Goal: Transaction & Acquisition: Purchase product/service

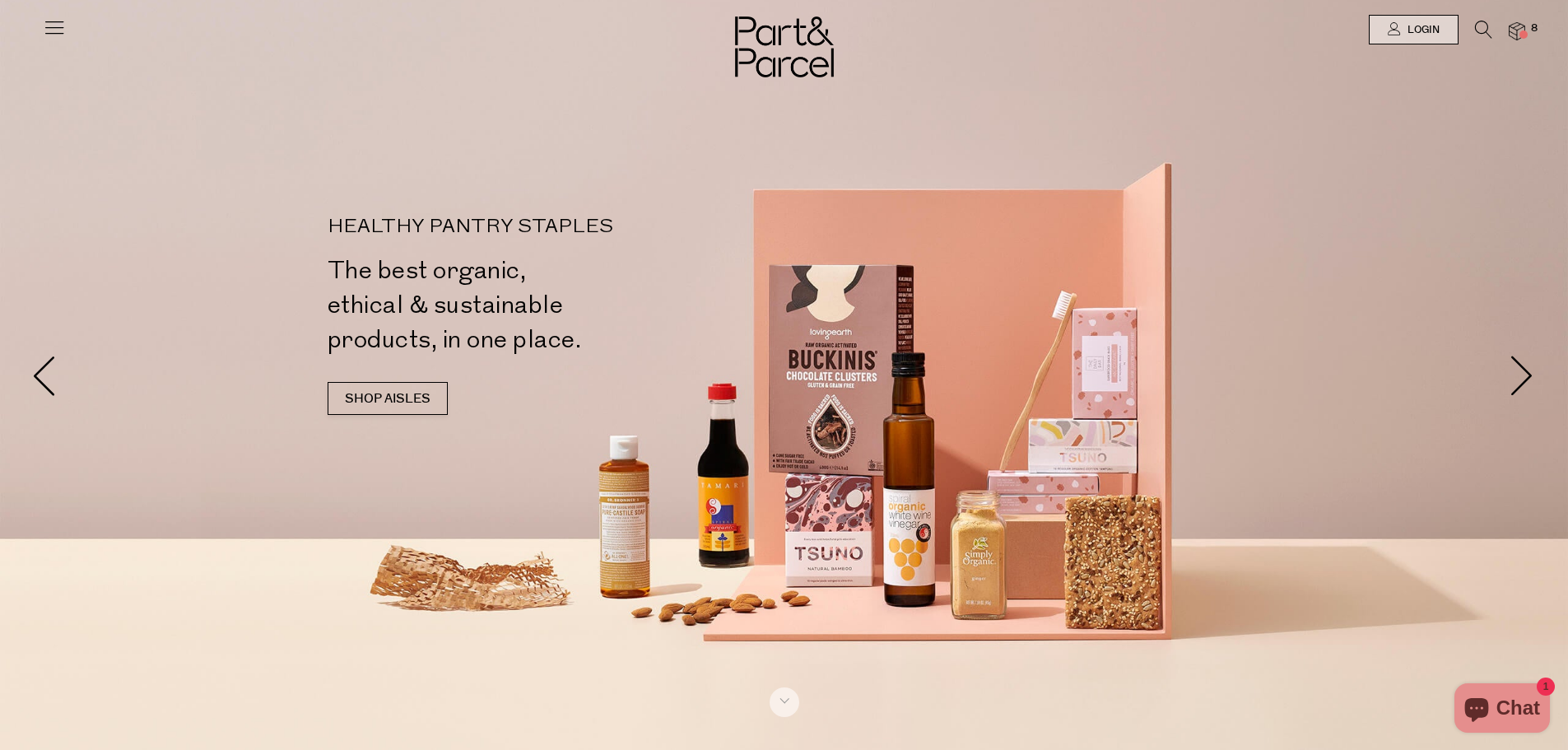
click at [1514, 25] on img at bounding box center [1517, 32] width 16 height 19
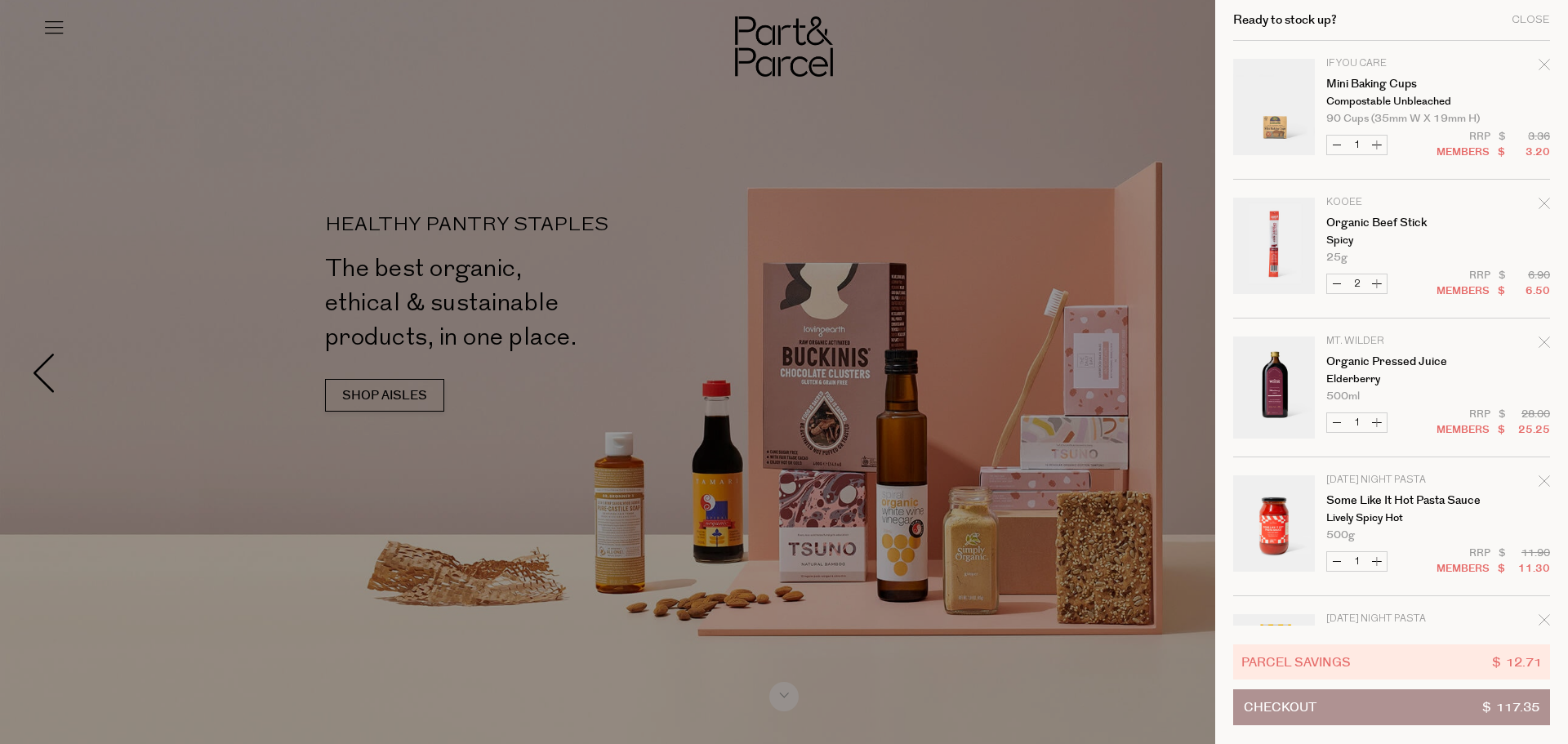
click at [1538, 63] on icon "Remove Mini Baking Cups" at bounding box center [1544, 65] width 11 height 11
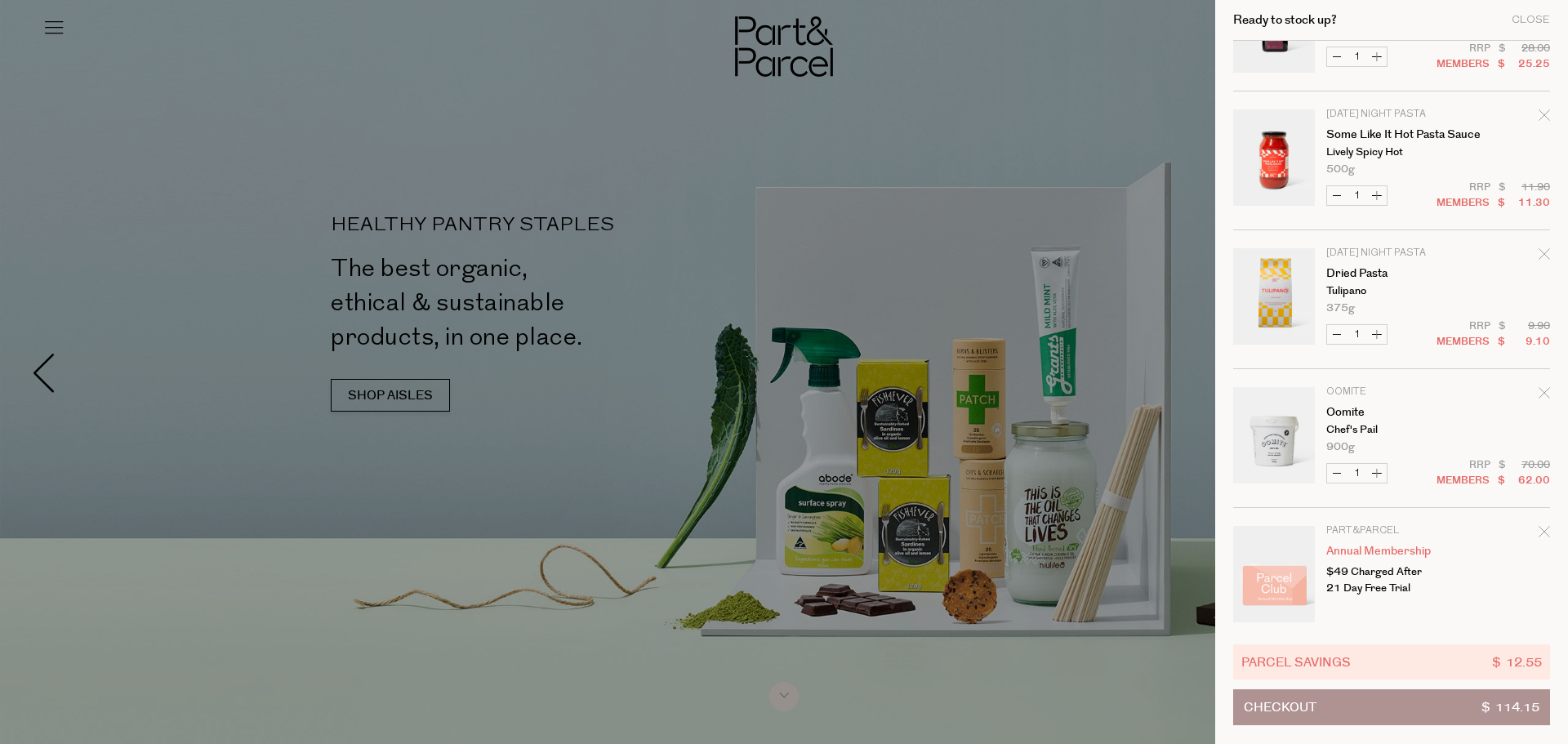
scroll to position [242, 0]
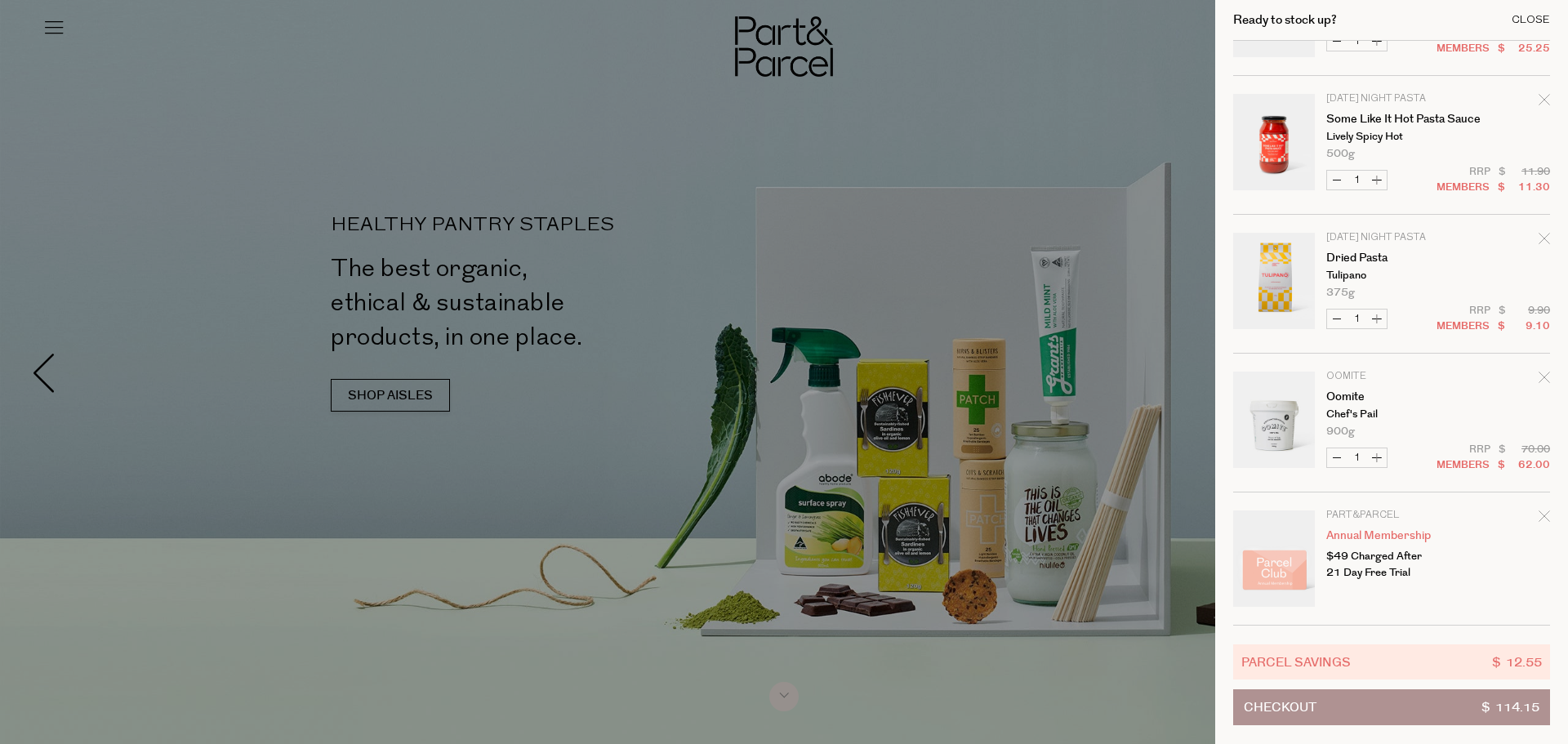
click at [1531, 16] on div "Close" at bounding box center [1530, 20] width 38 height 10
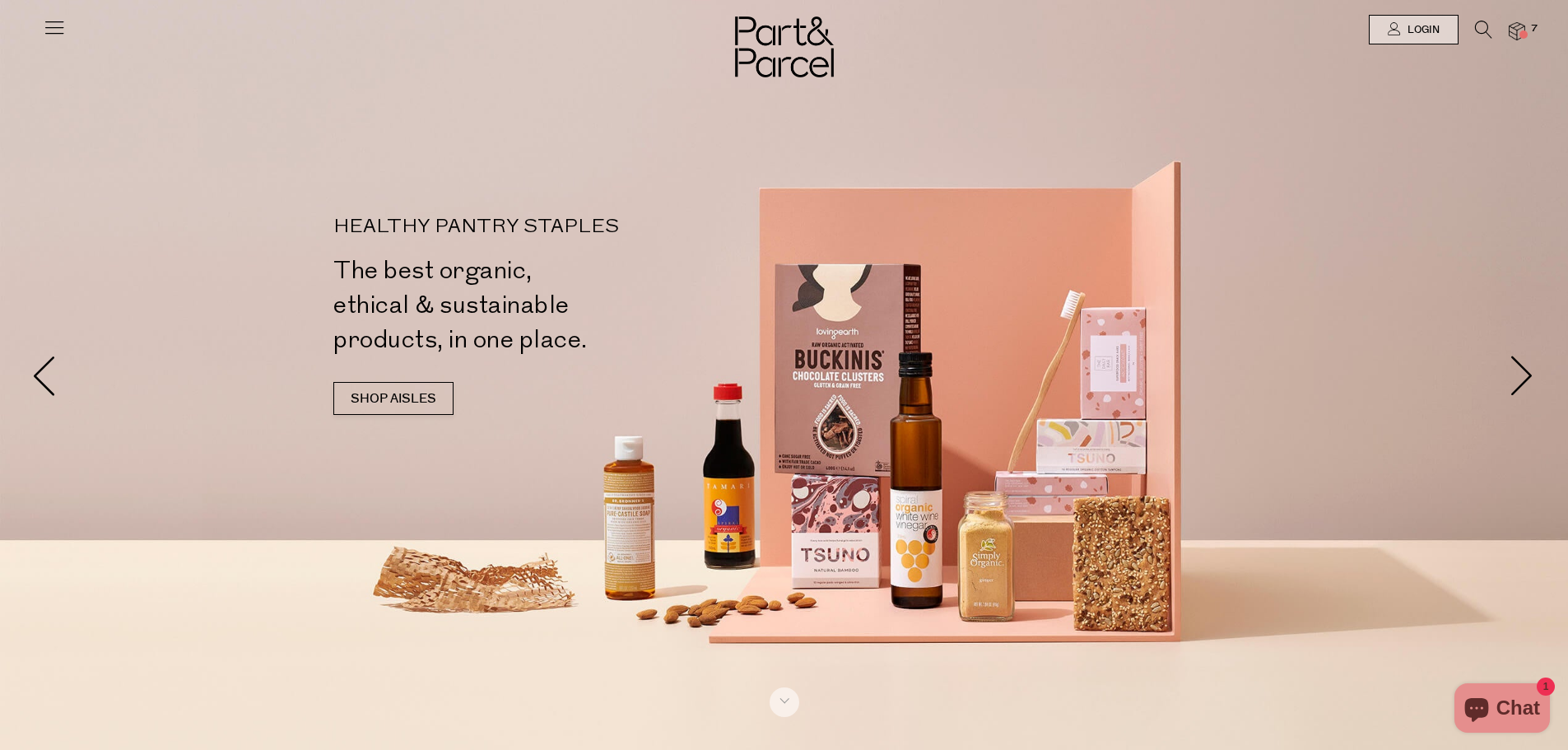
click at [1484, 25] on icon at bounding box center [1484, 29] width 17 height 18
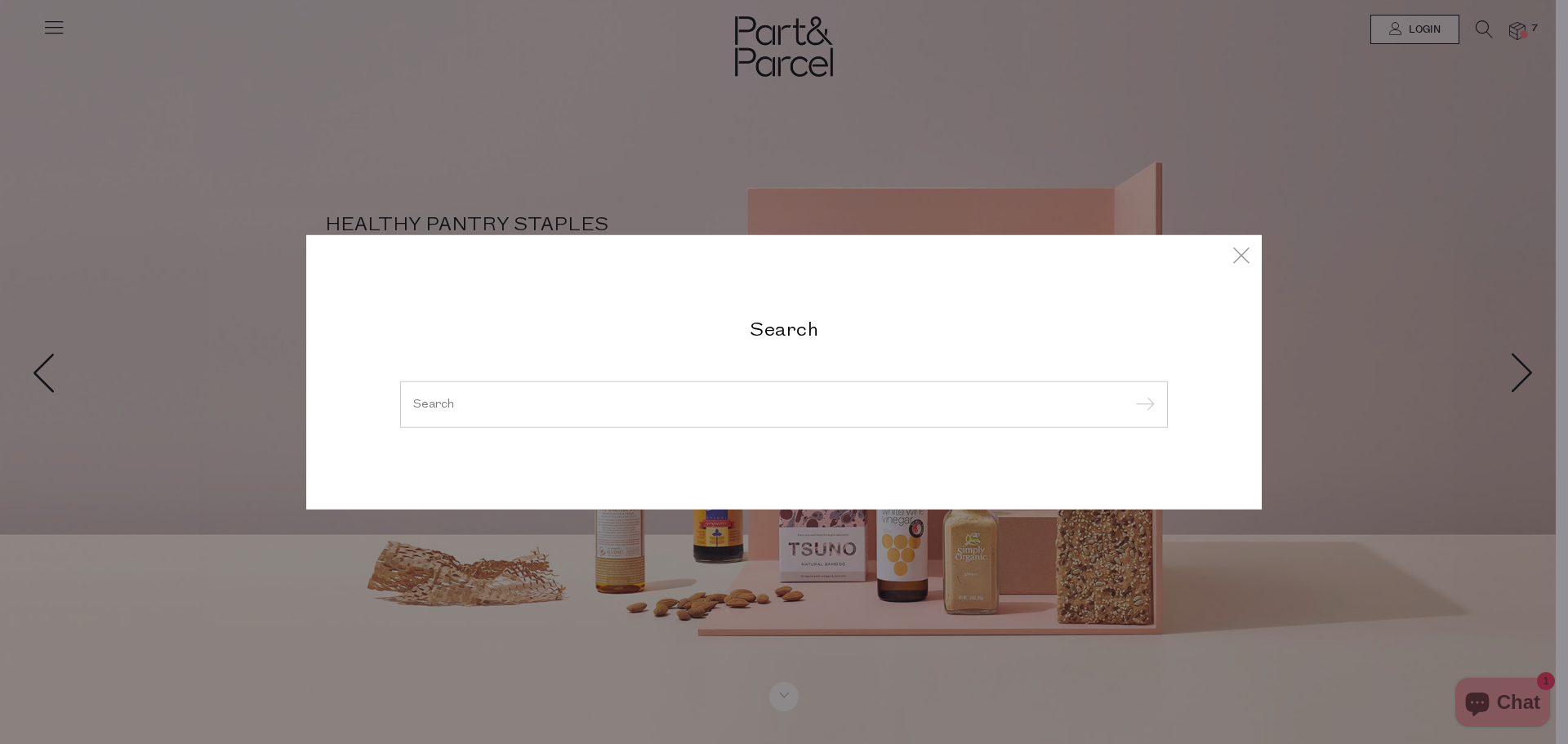
click at [547, 403] on input "search" at bounding box center [784, 403] width 741 height 12
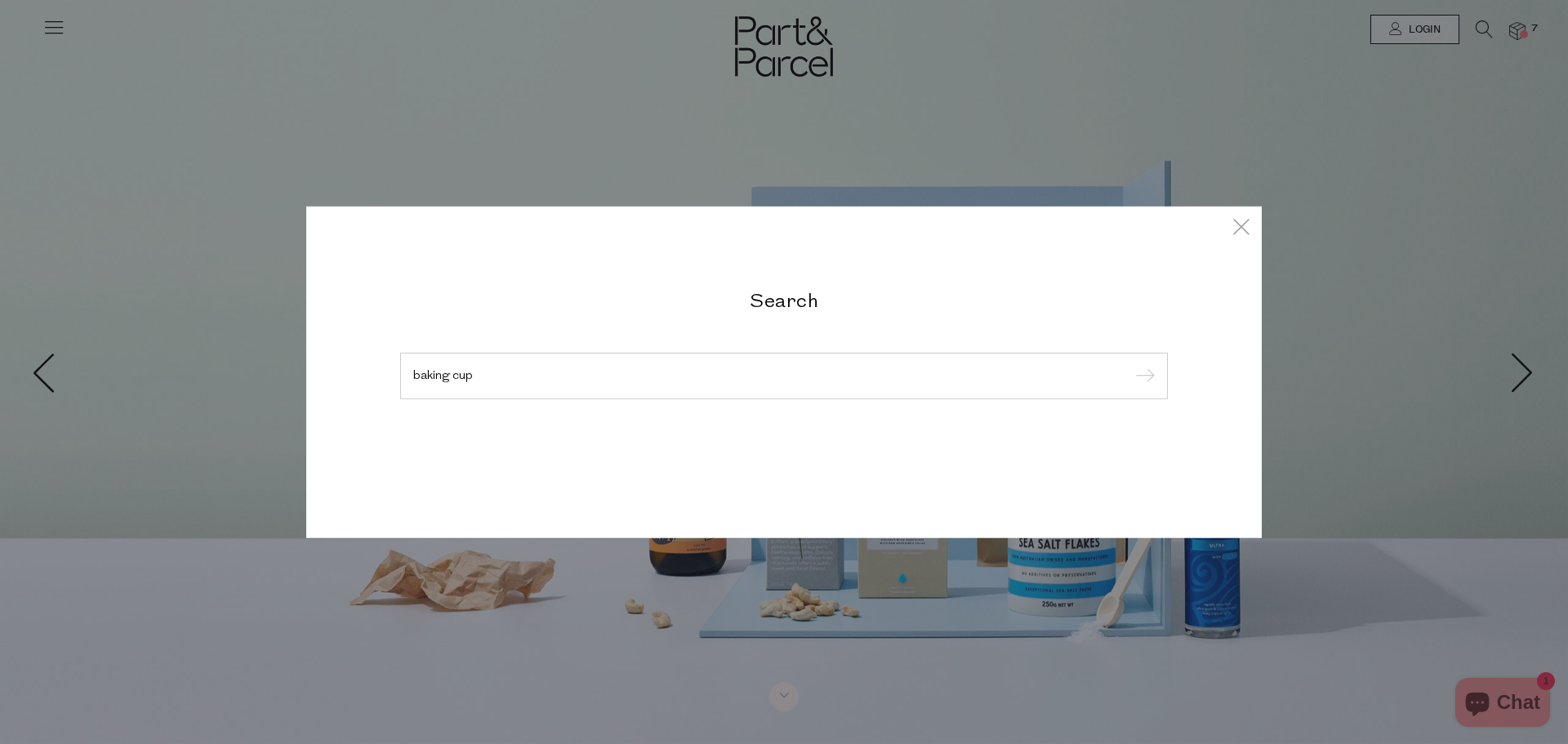
type input "baking cup"
click at [1130, 364] on input "submit" at bounding box center [1142, 376] width 24 height 24
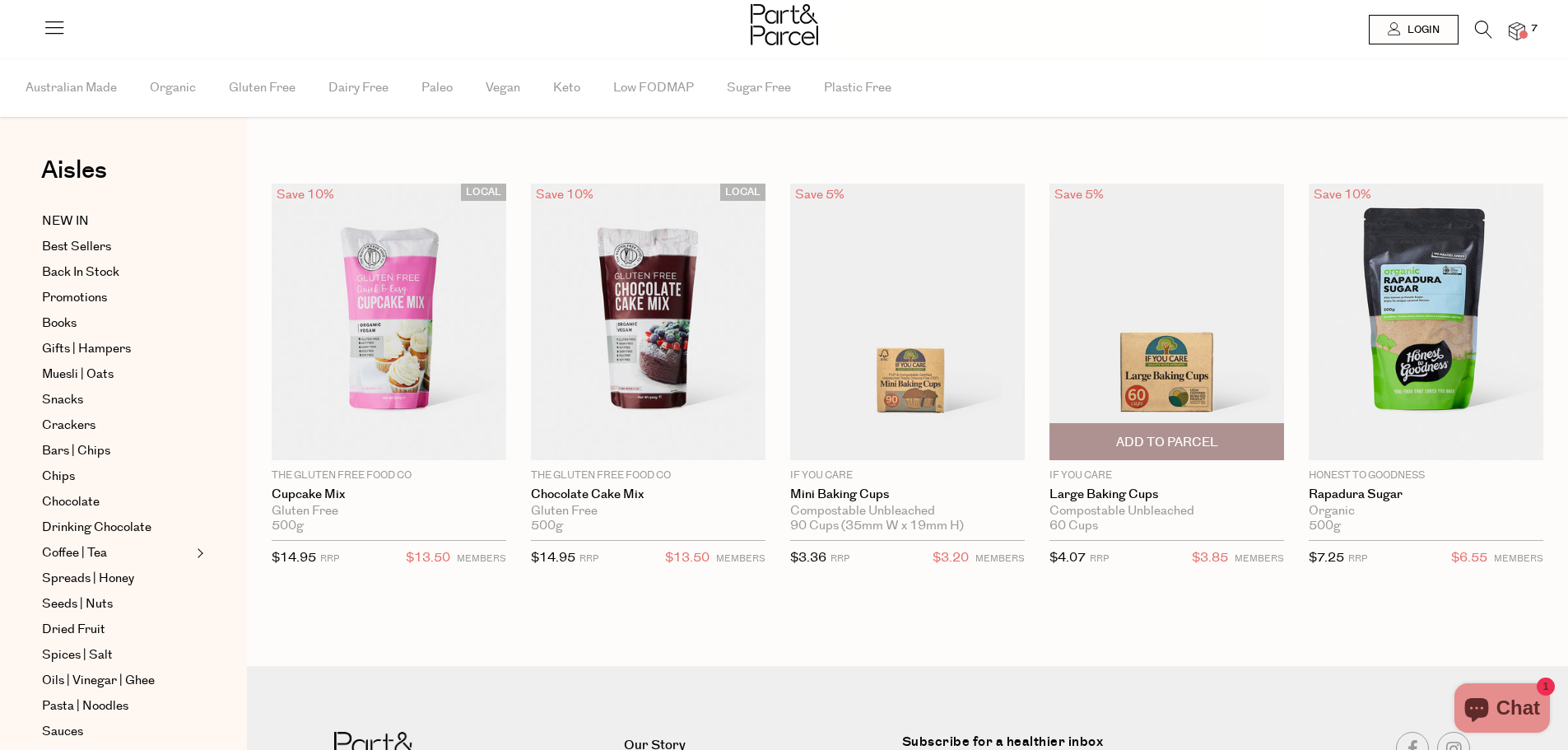
click at [1132, 332] on img at bounding box center [1167, 322] width 235 height 276
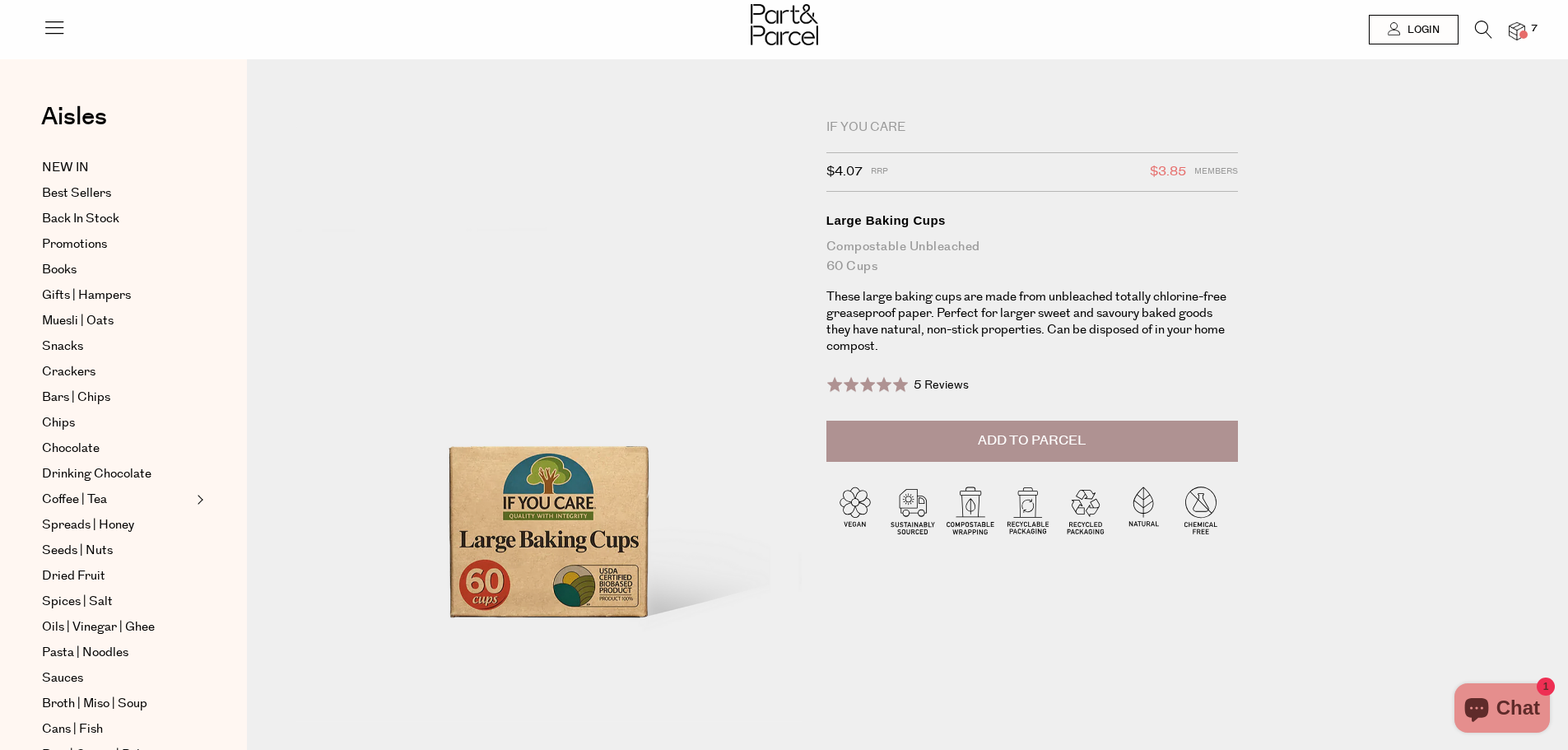
click at [948, 455] on button "Add to Parcel" at bounding box center [1032, 442] width 411 height 42
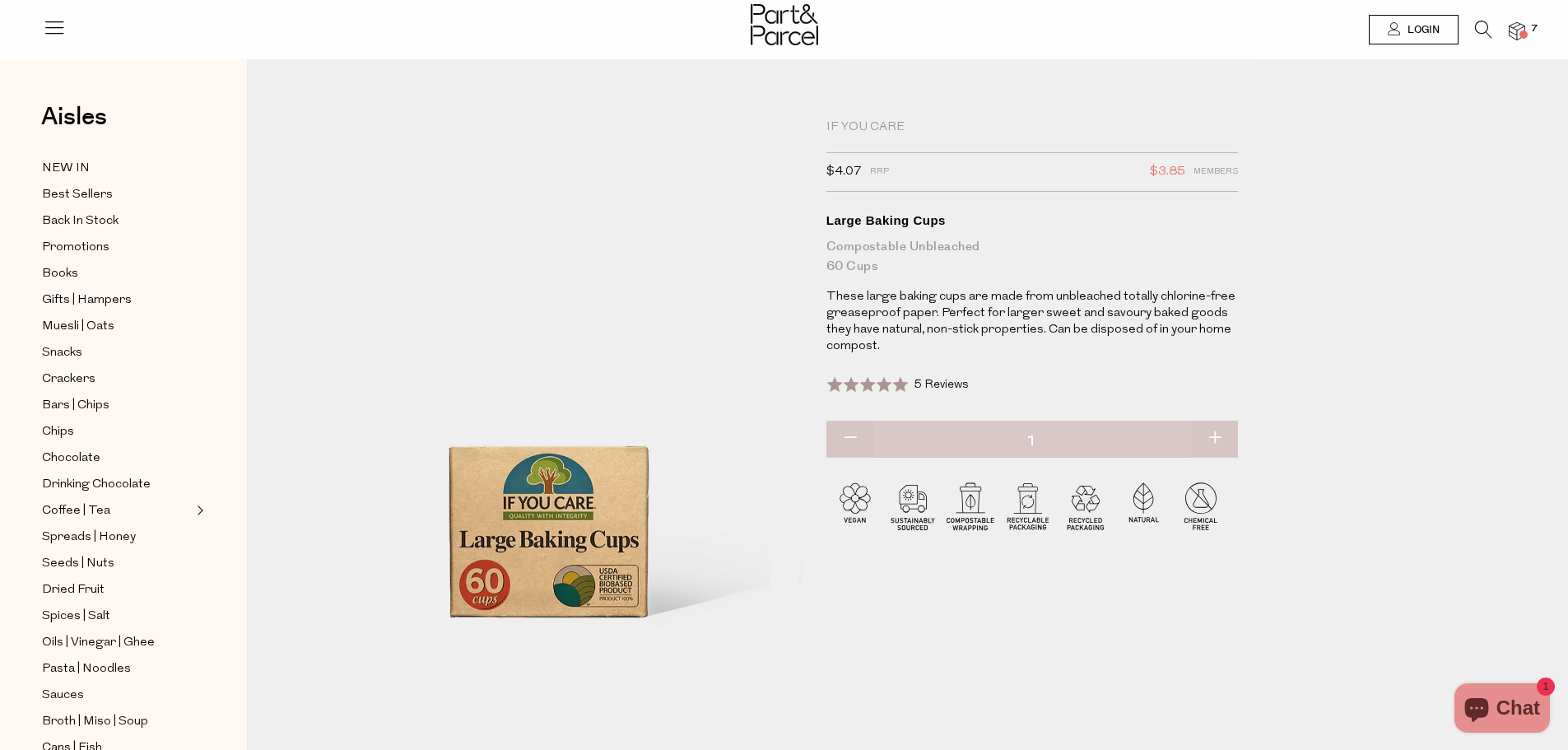
click at [1515, 32] on img at bounding box center [1517, 32] width 16 height 19
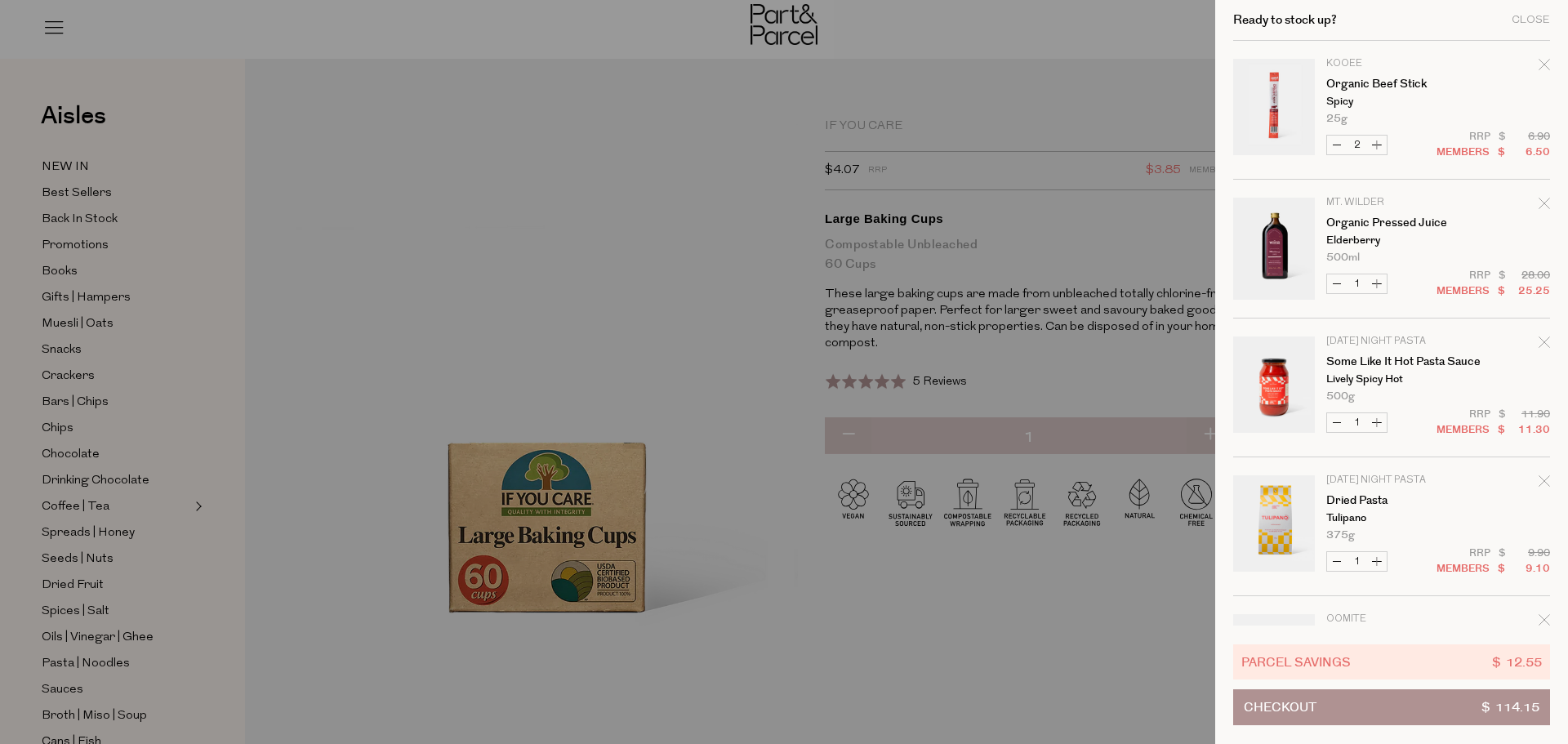
click at [472, 116] on div at bounding box center [784, 372] width 1568 height 744
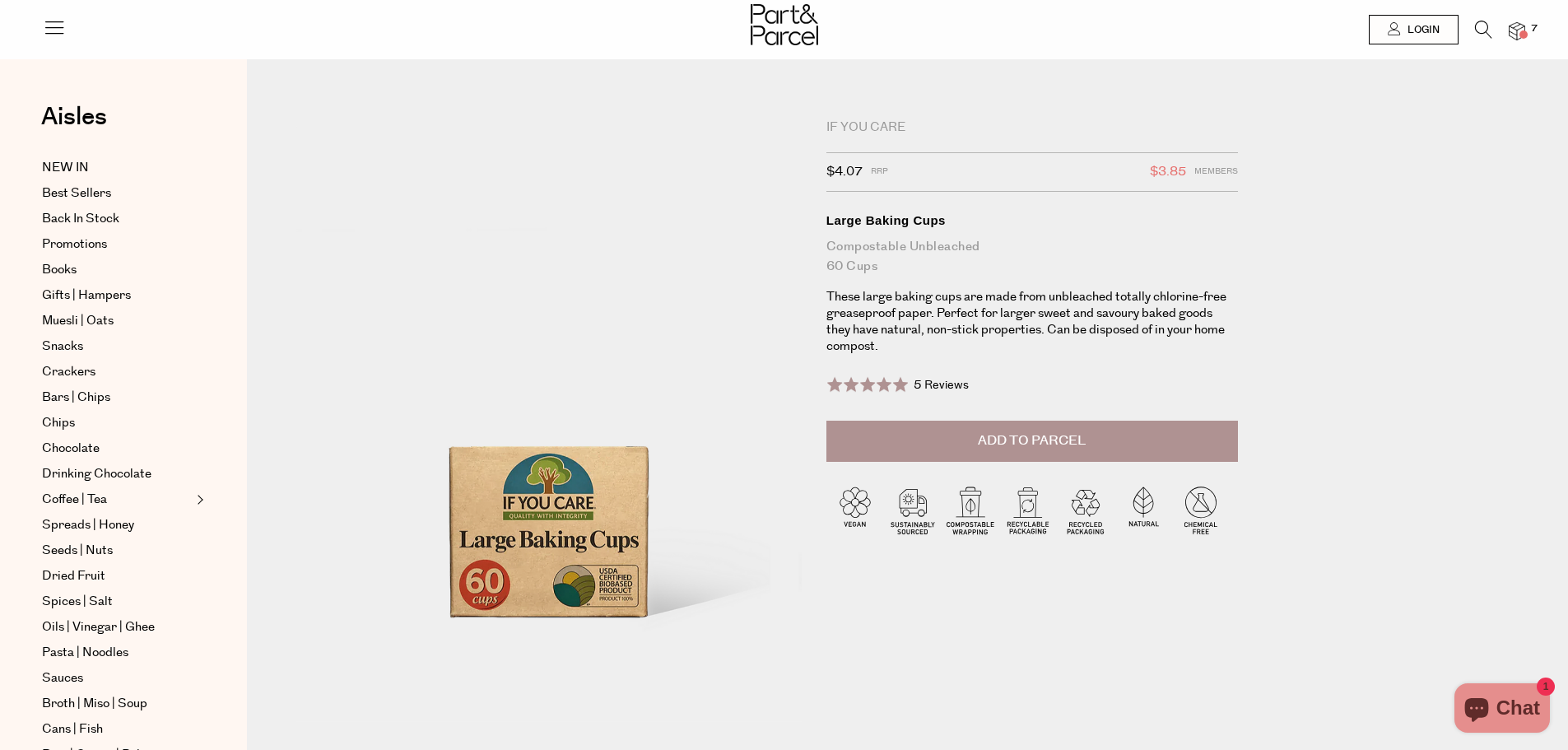
click at [1517, 29] on img at bounding box center [1517, 32] width 16 height 19
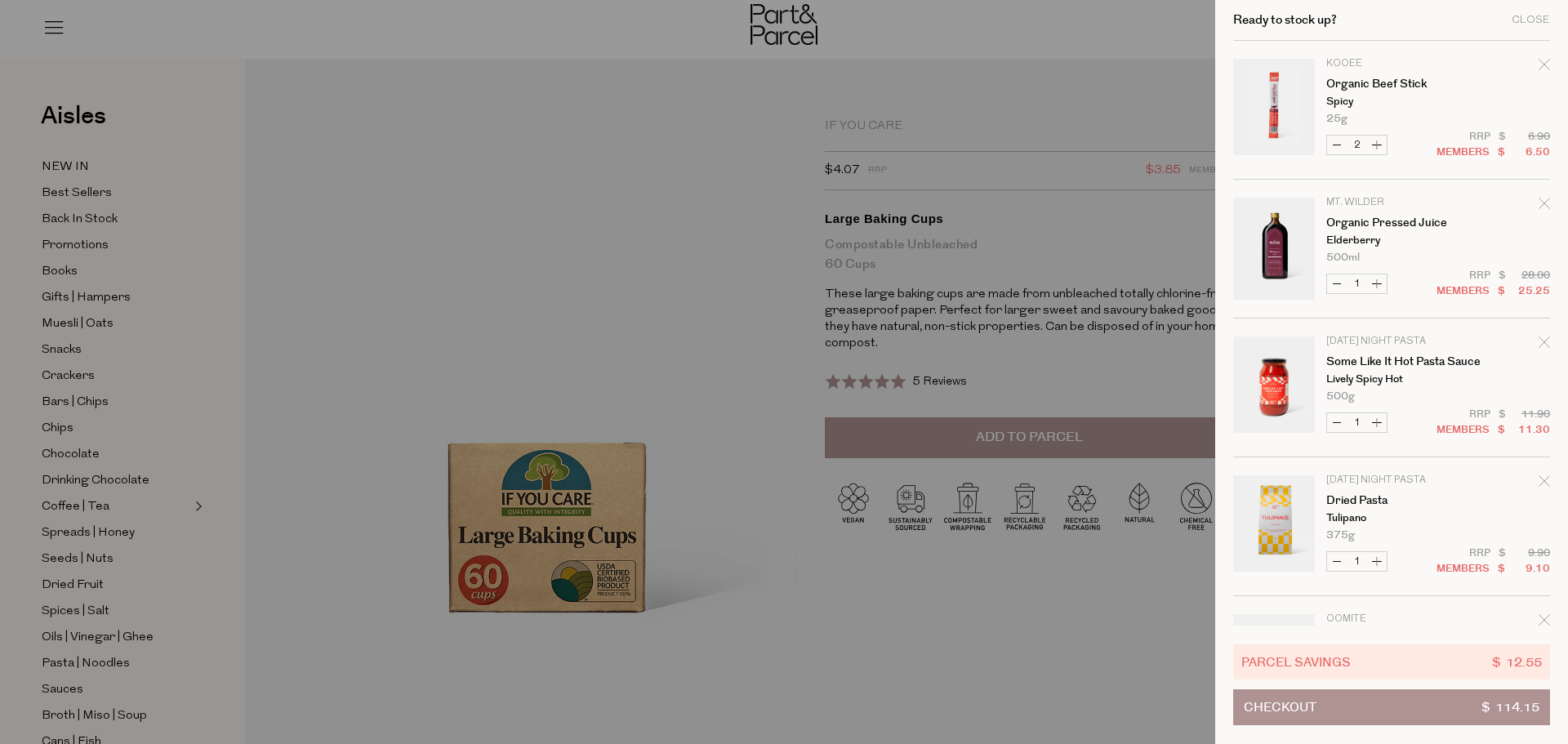
click at [1381, 705] on button "Checkout $ 114.15" at bounding box center [1391, 708] width 317 height 36
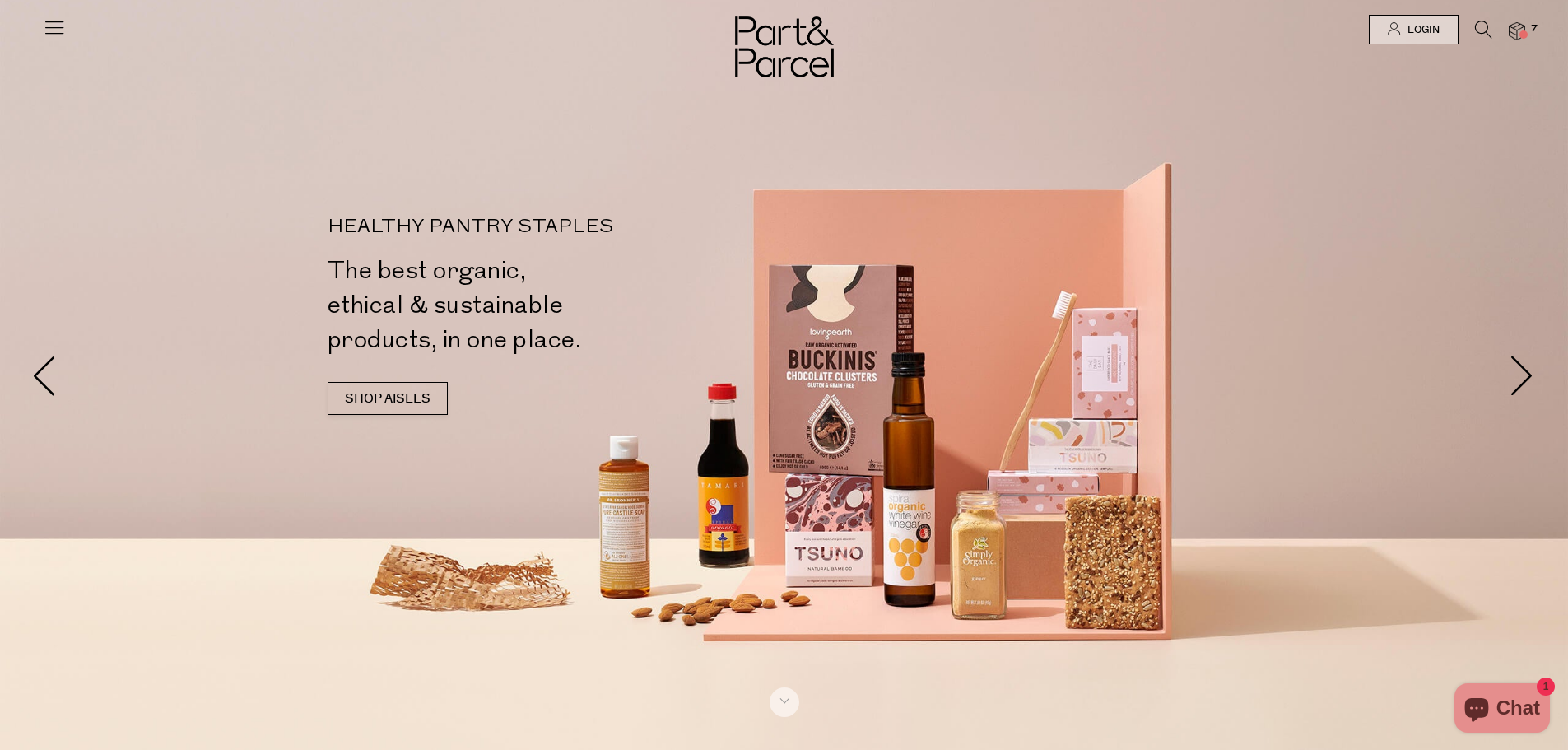
click at [1510, 35] on img at bounding box center [1517, 32] width 16 height 19
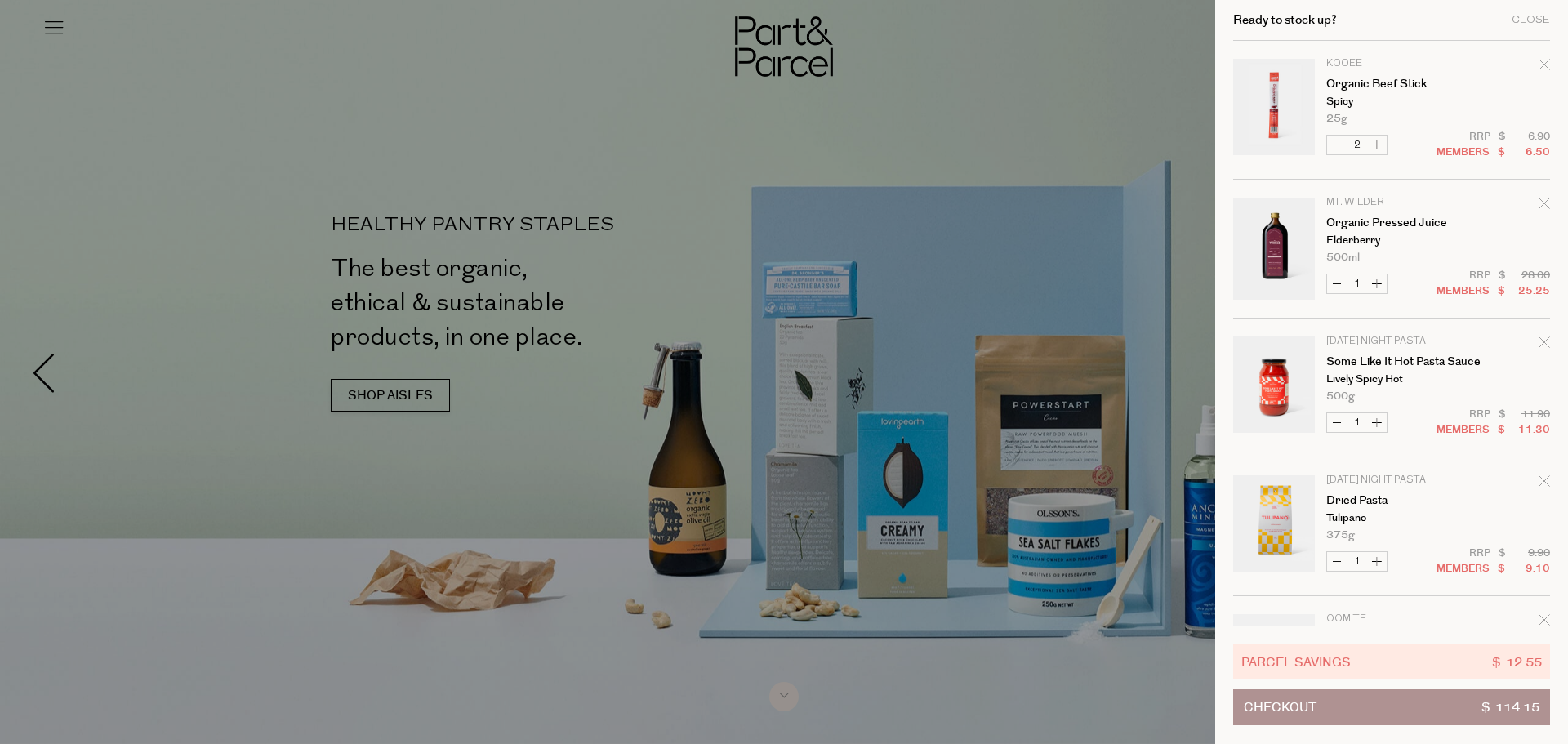
click at [1534, 62] on td "KOOEE Organic Beef Stick Spicy 25g Only 75 Available" at bounding box center [1437, 92] width 224 height 66
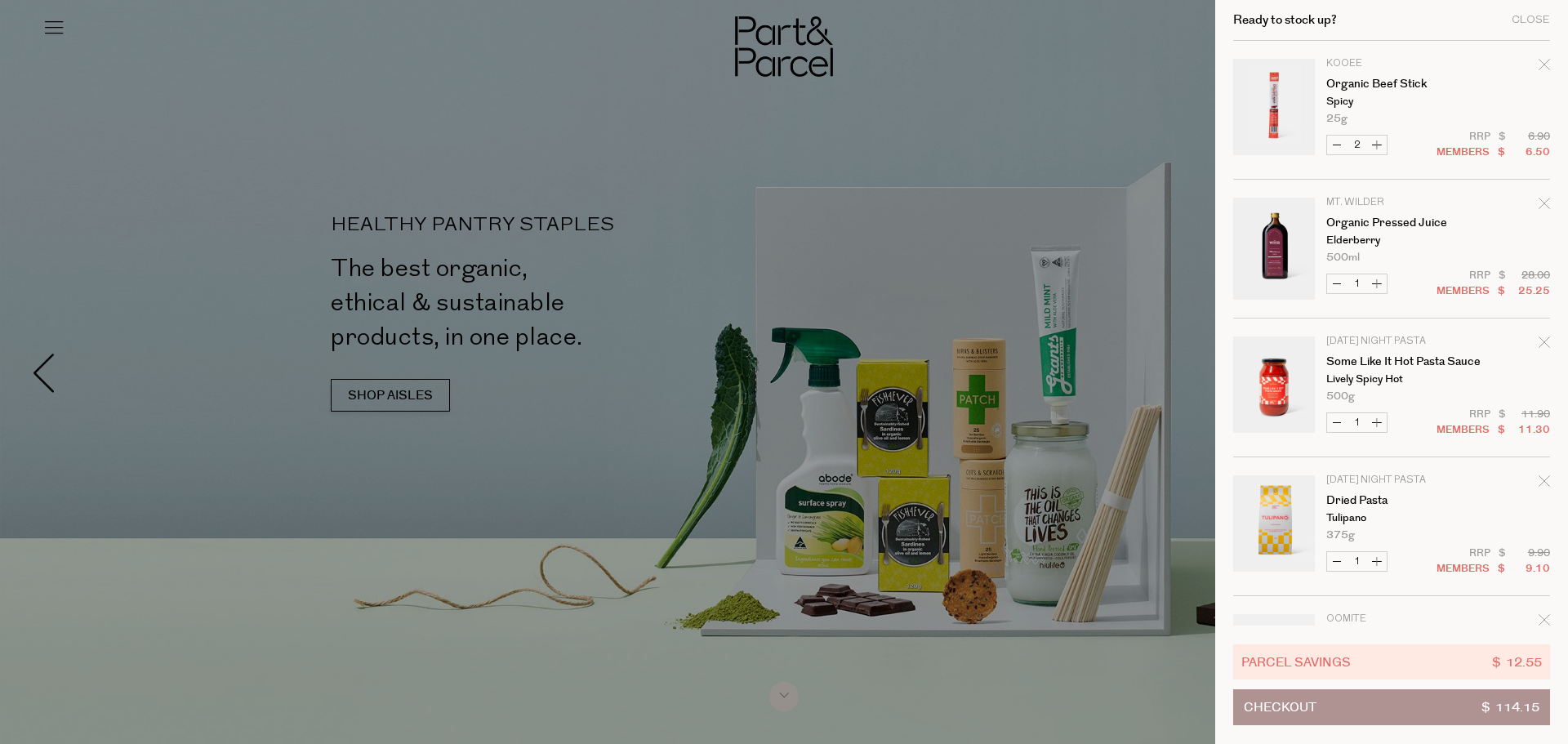
click at [1538, 65] on icon "Remove Organic Beef Stick" at bounding box center [1544, 65] width 11 height 11
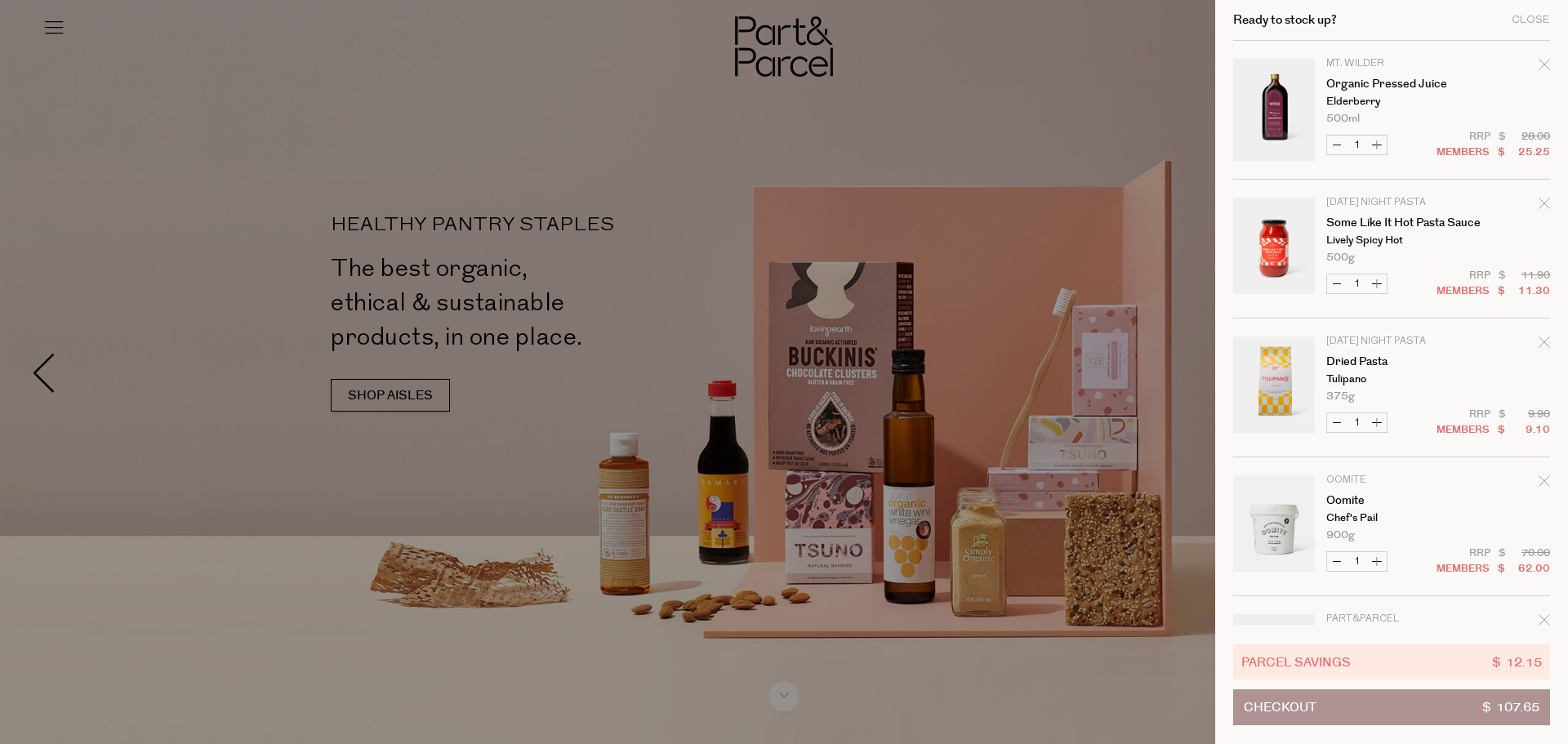
click at [1538, 64] on icon "Remove Organic Pressed Juice" at bounding box center [1544, 65] width 11 height 11
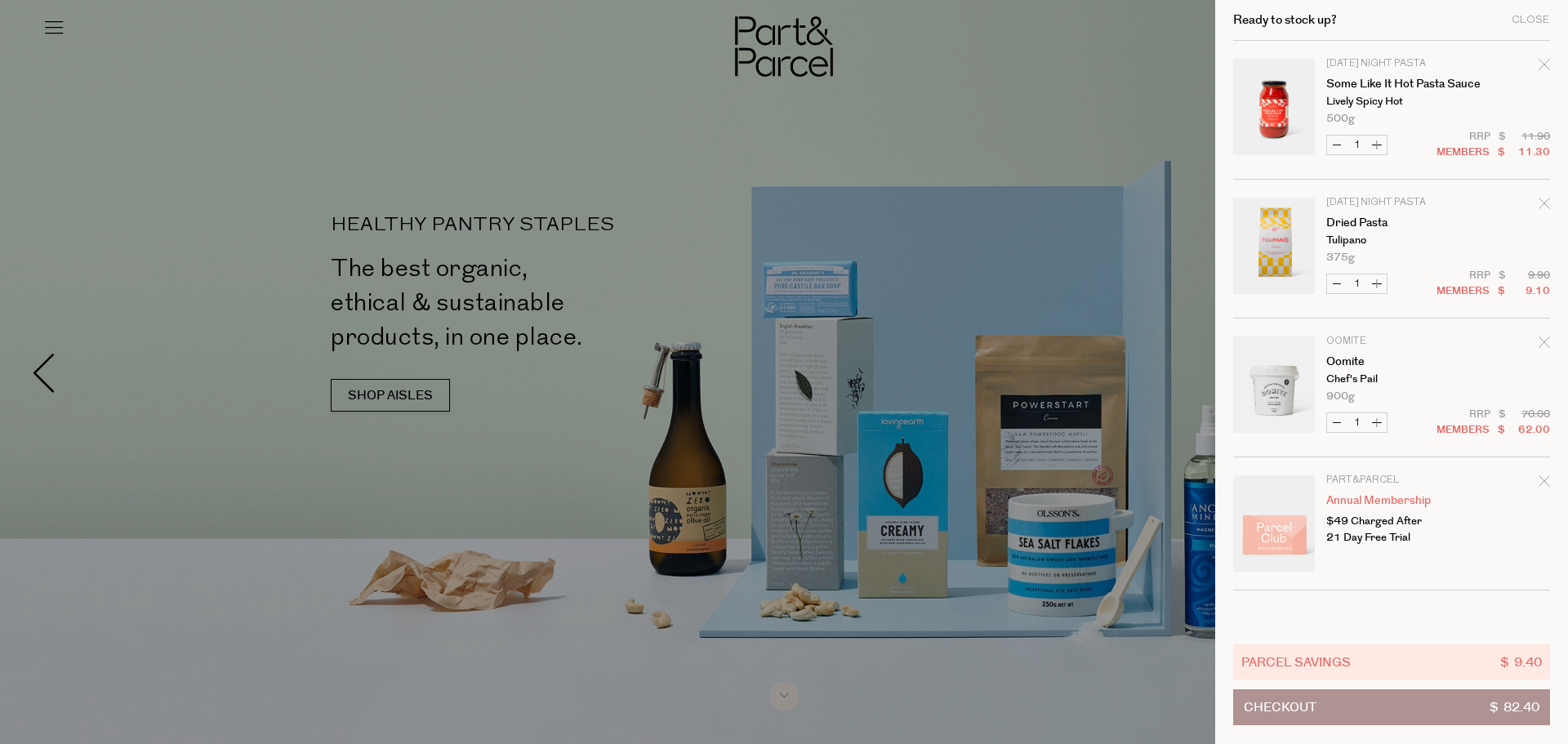
click at [1538, 64] on icon "Remove Some Like it Hot Pasta Sauce" at bounding box center [1544, 65] width 11 height 11
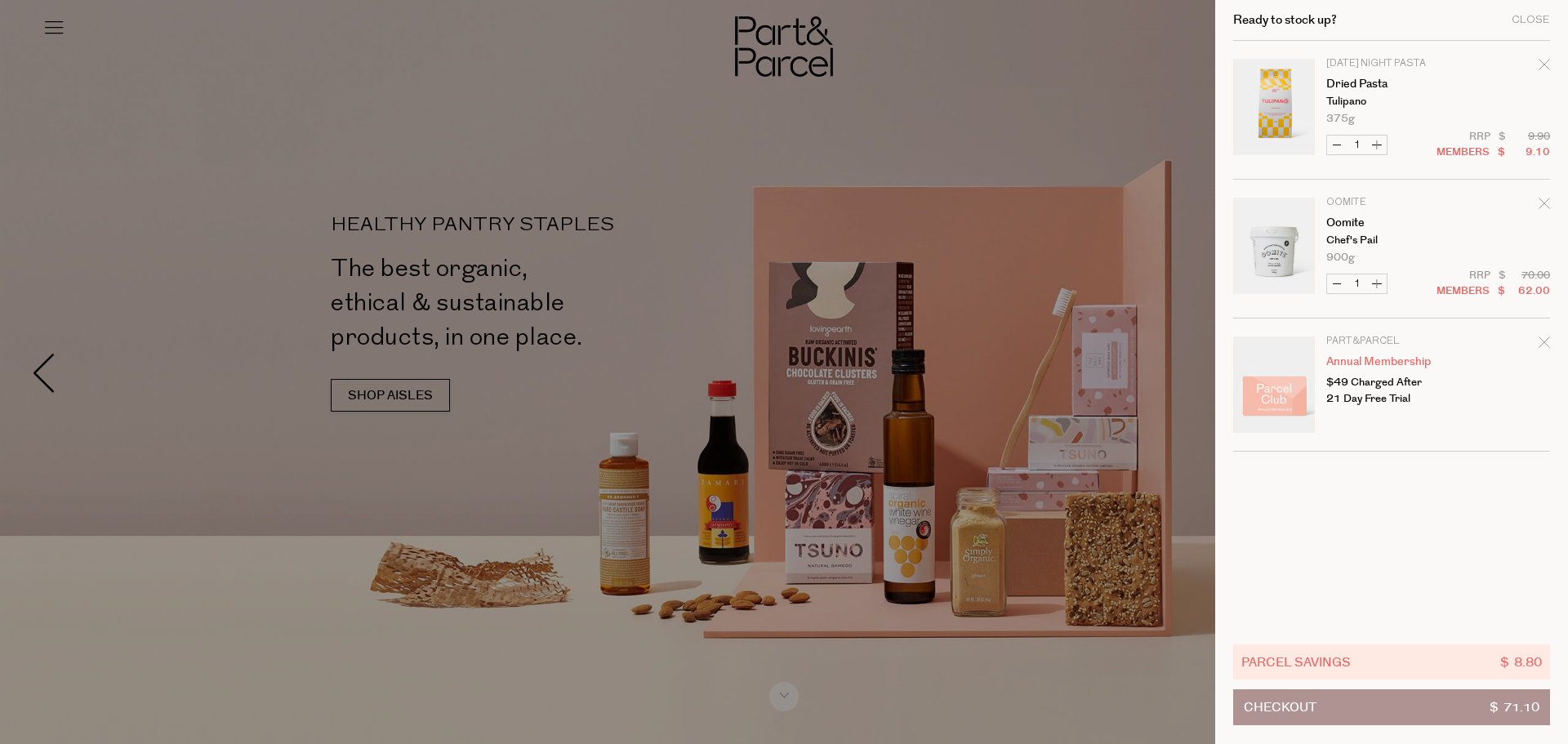
click at [1538, 64] on icon "Remove Dried Pasta" at bounding box center [1544, 65] width 11 height 11
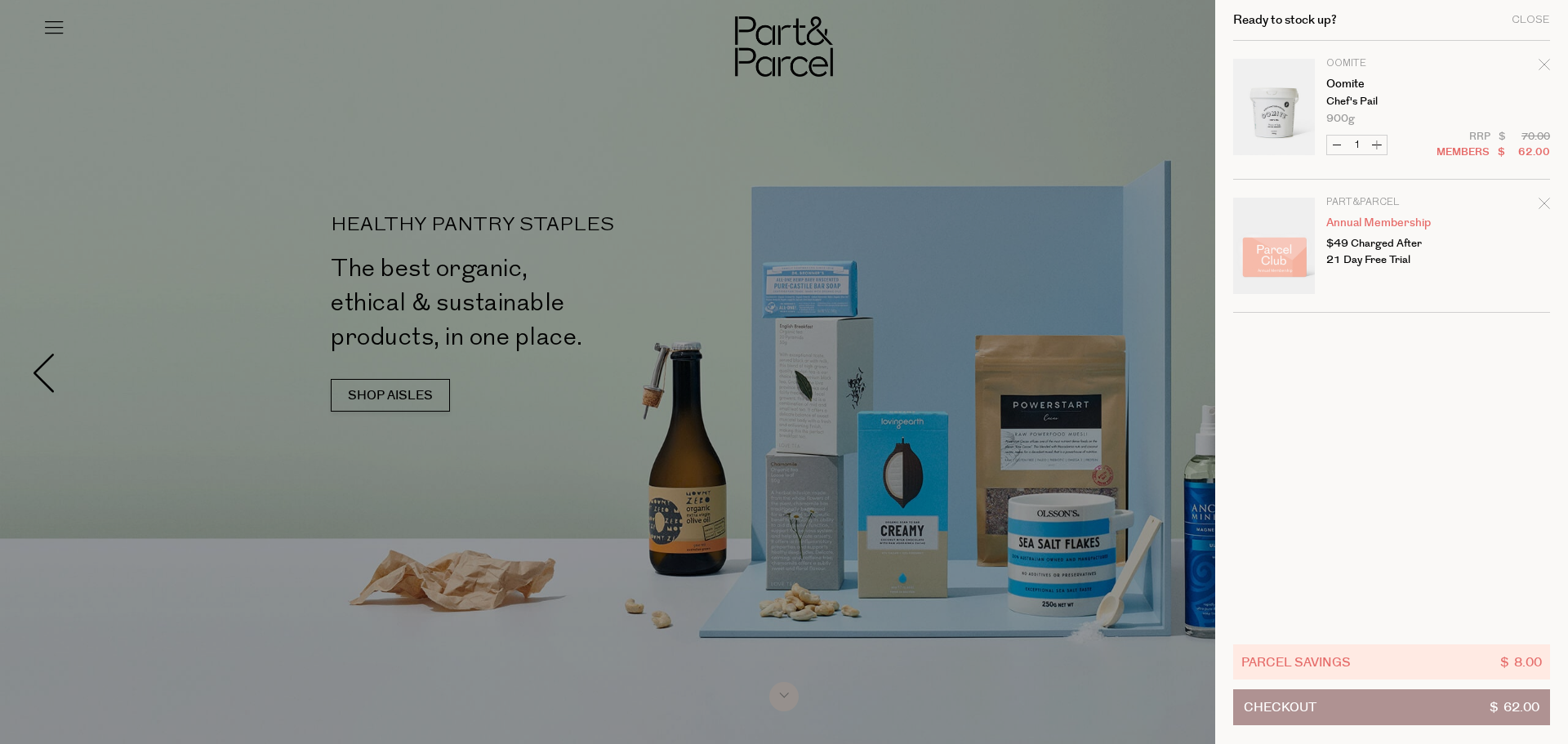
click at [1538, 64] on icon "Remove Oomite" at bounding box center [1544, 65] width 11 height 11
